Goal: Task Accomplishment & Management: Manage account settings

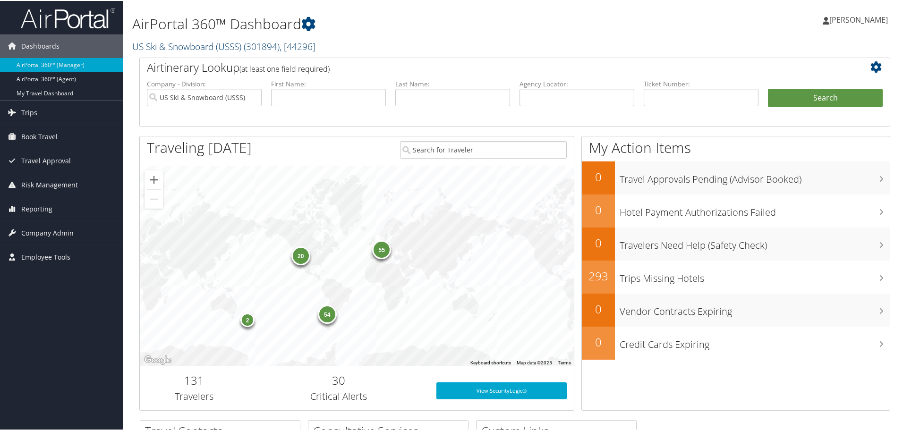
click at [175, 44] on link "US Ski & Snowboard (USSS) ( 301894 ) , [ 44296 ]" at bounding box center [223, 45] width 183 height 13
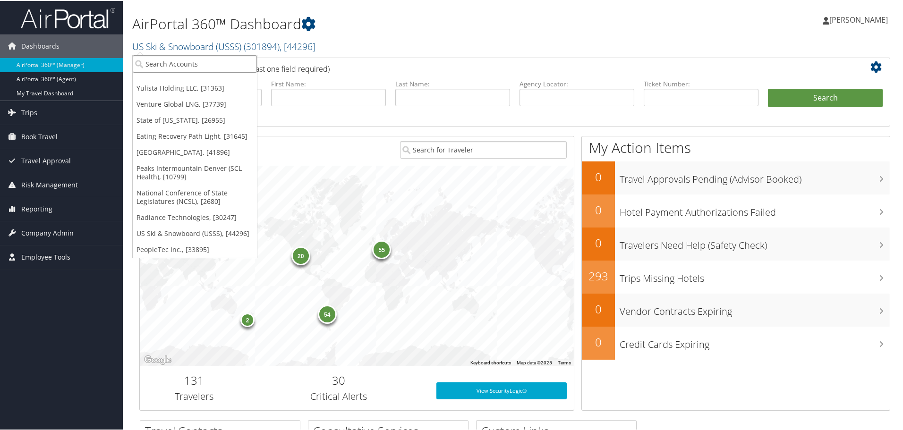
click at [157, 59] on input "search" at bounding box center [195, 62] width 124 height 17
type input "l"
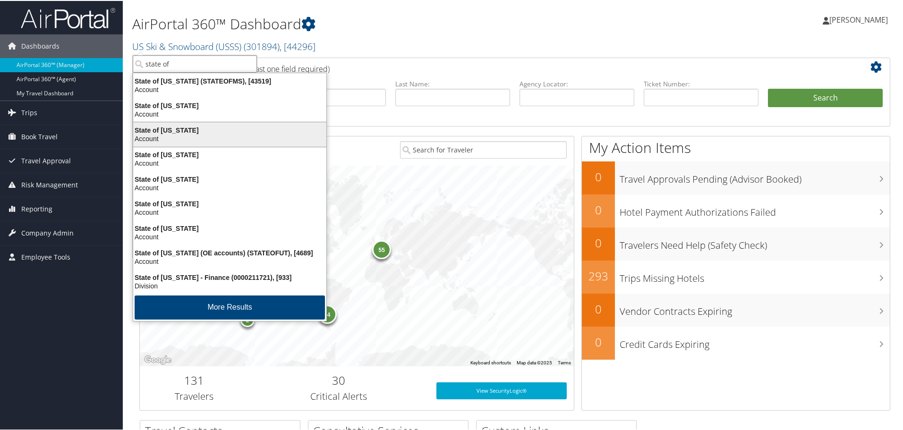
type input "state of l"
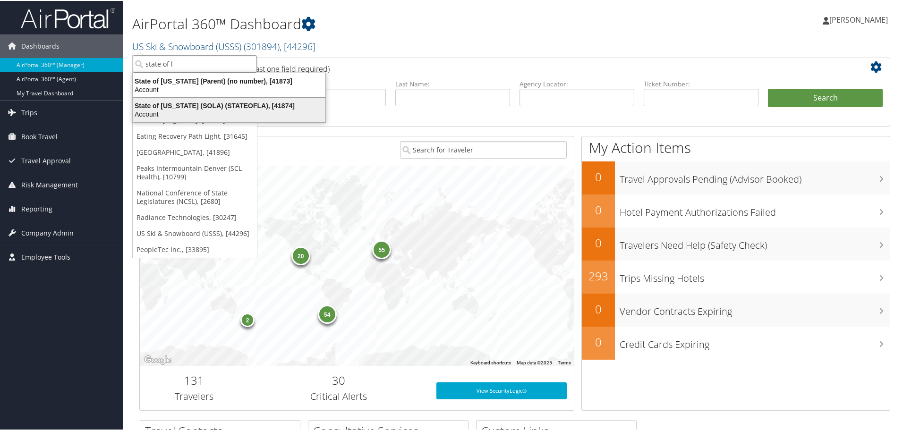
click at [163, 103] on div "State of Louisiana (SOLA) (STATEOFLA), [41874]" at bounding box center [228, 105] width 203 height 8
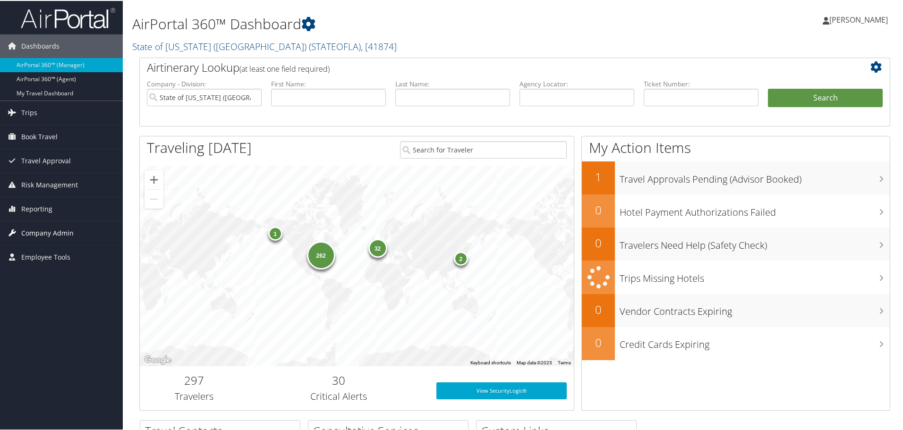
click at [53, 233] on span "Company Admin" at bounding box center [47, 232] width 52 height 24
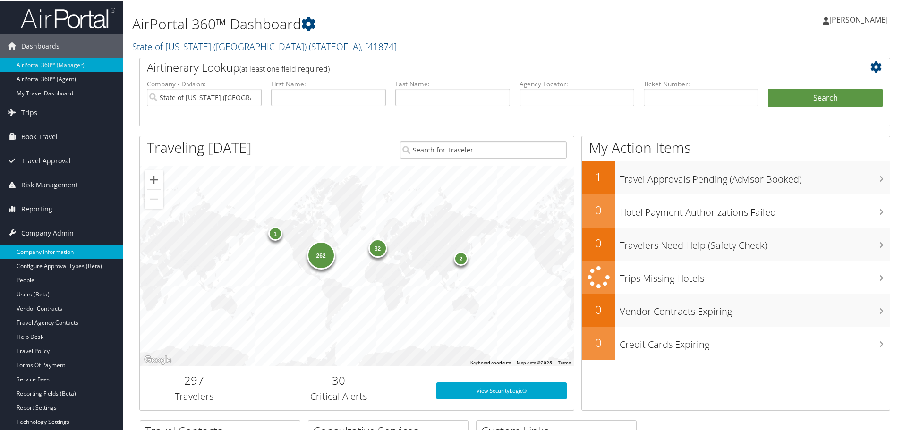
click at [41, 251] on link "Company Information" at bounding box center [61, 251] width 123 height 14
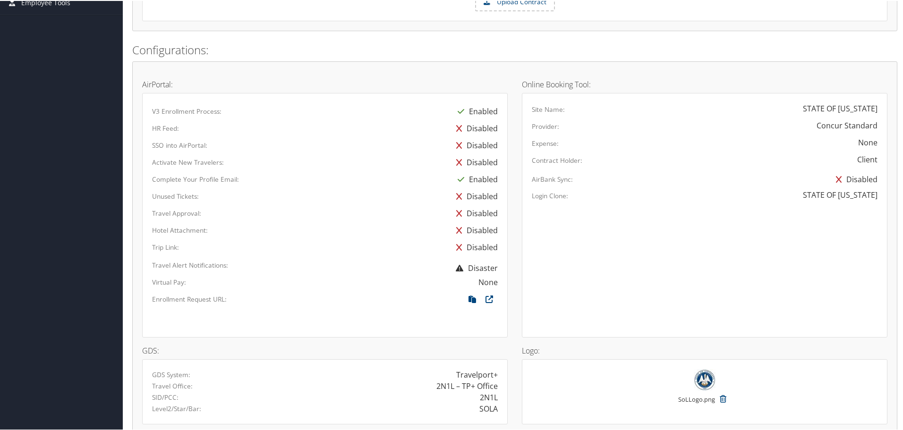
scroll to position [567, 0]
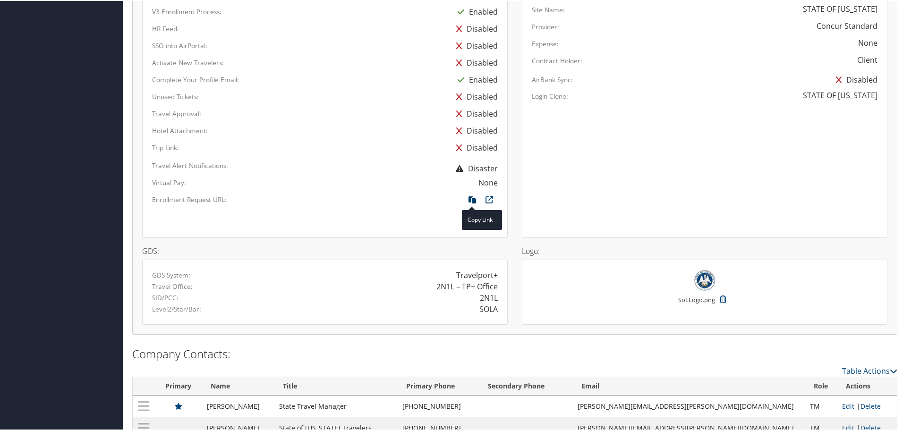
click at [471, 198] on icon at bounding box center [472, 201] width 17 height 12
